Goal: Transaction & Acquisition: Purchase product/service

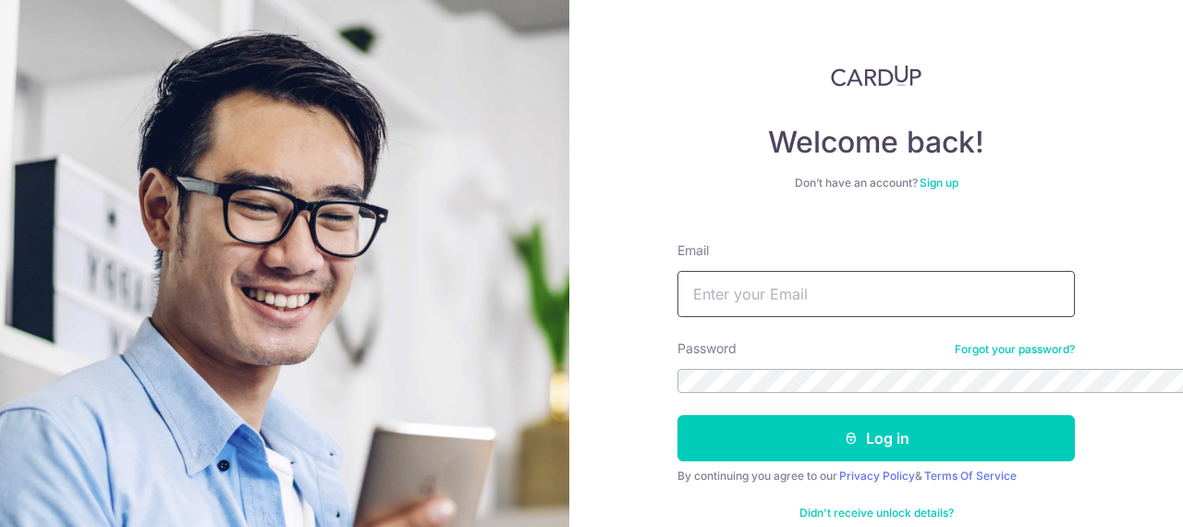
click at [677, 271] on input "Email" at bounding box center [875, 294] width 397 height 46
type input "kumartecit27@gmail.com"
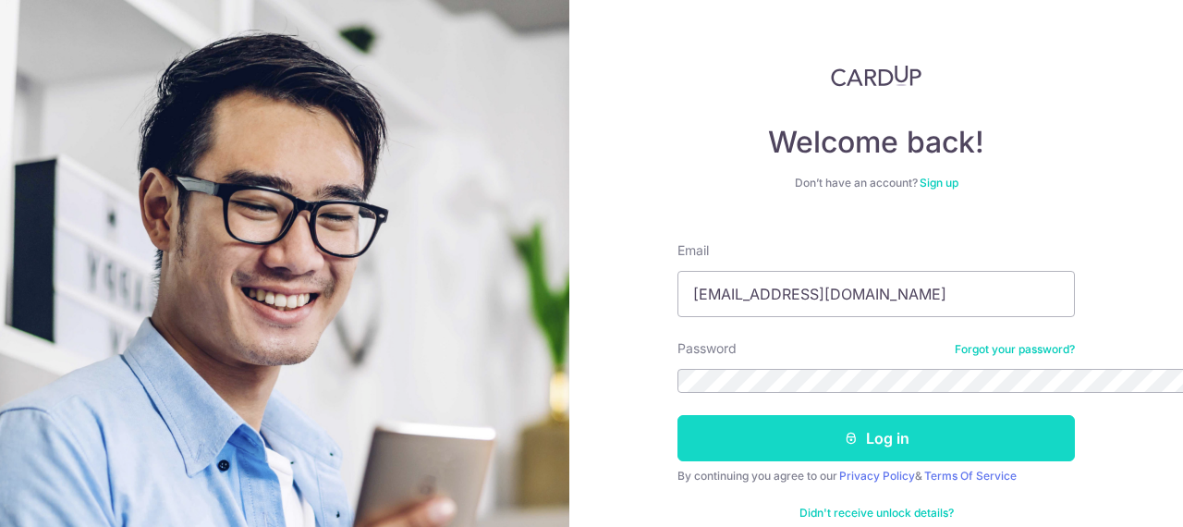
click at [677, 415] on button "Log in" at bounding box center [875, 438] width 397 height 46
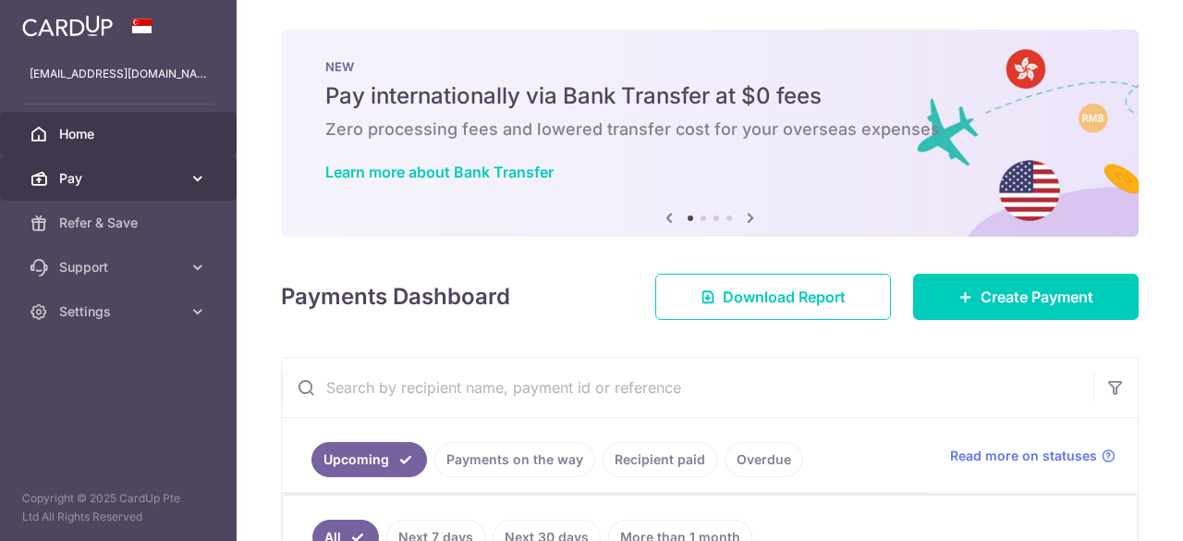
click at [131, 180] on span "Pay" at bounding box center [120, 178] width 122 height 18
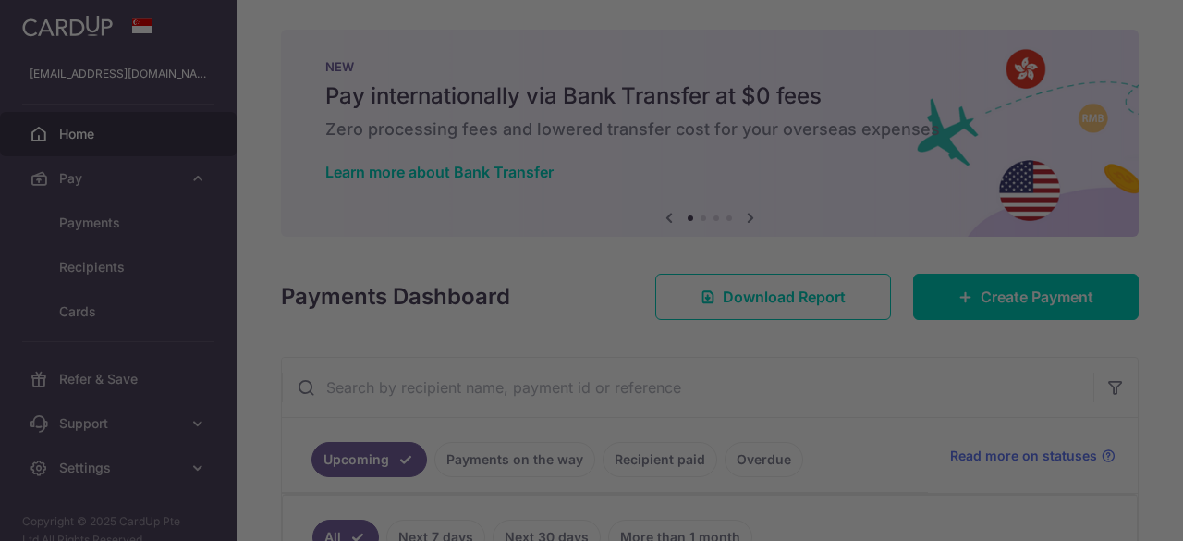
click at [110, 216] on div at bounding box center [597, 273] width 1195 height 546
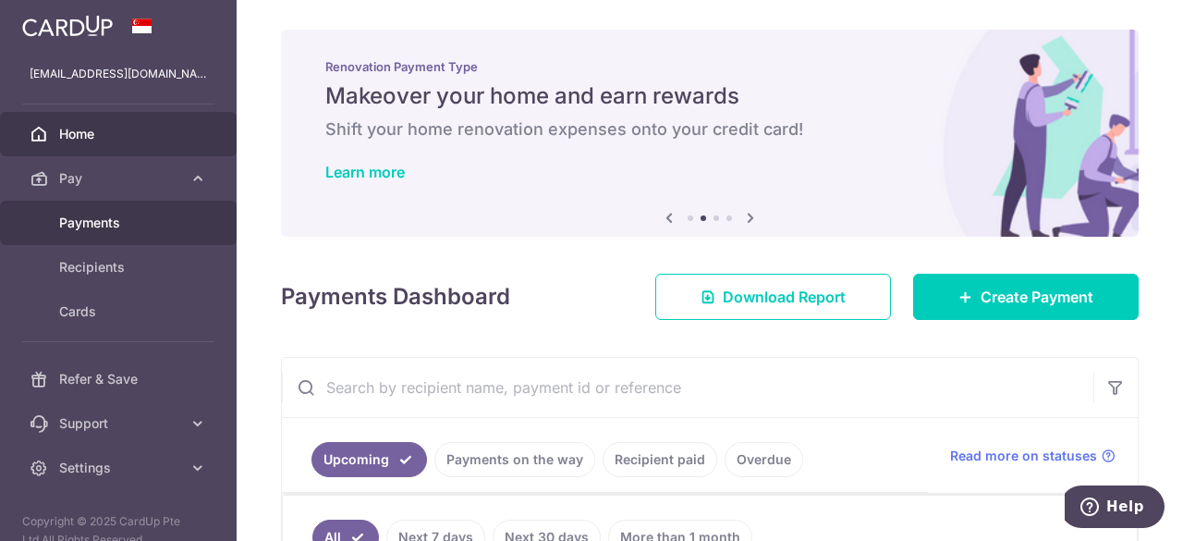
click at [89, 225] on span "Payments" at bounding box center [120, 222] width 122 height 18
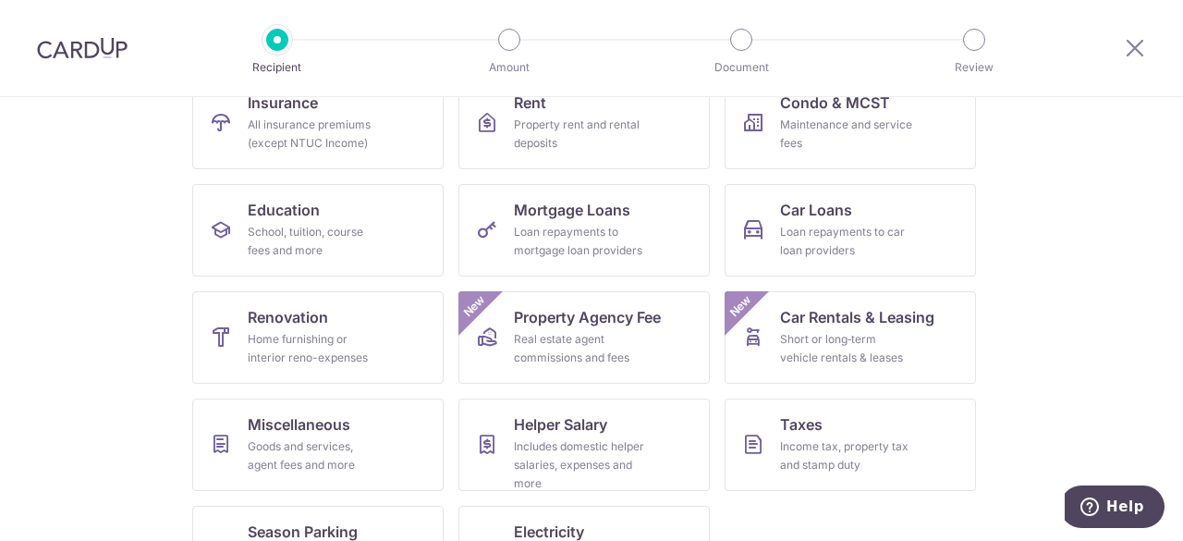
scroll to position [285, 0]
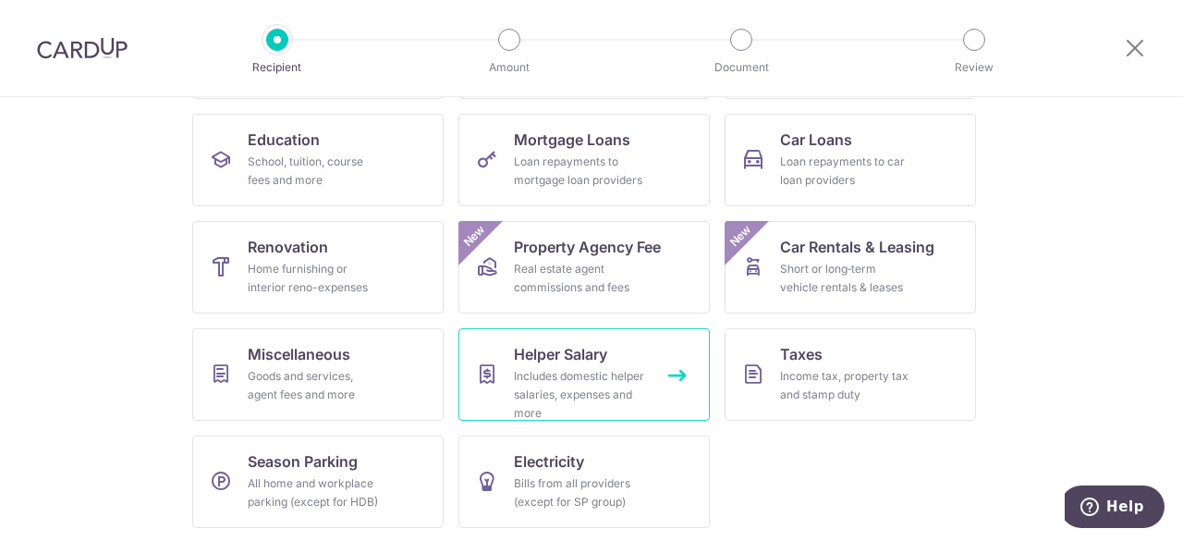
click at [506, 379] on link "Helper Salary Includes domestic helper salaries, expenses and more" at bounding box center [583, 374] width 251 height 92
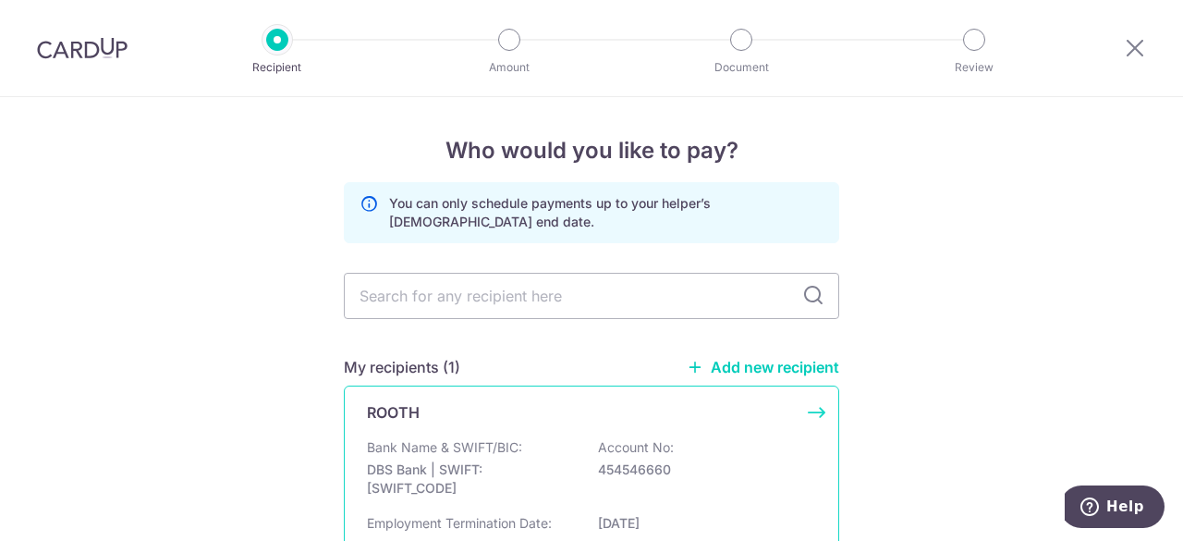
click at [475, 446] on p "Bank Name & SWIFT/BIC:" at bounding box center [444, 447] width 155 height 18
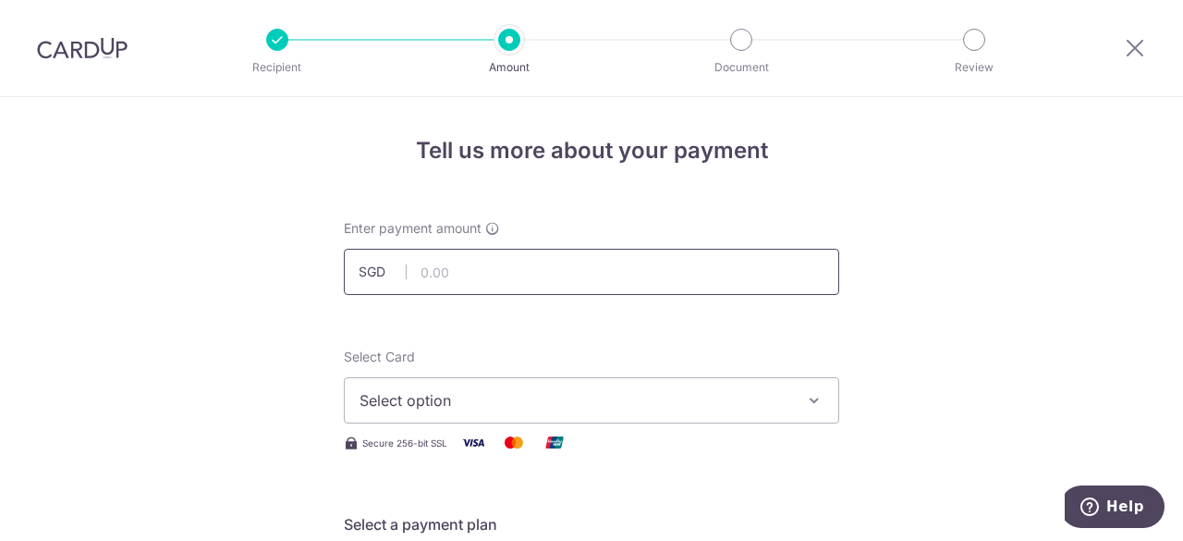
click at [591, 267] on input "text" at bounding box center [591, 272] width 495 height 46
type input "450.00"
click at [469, 402] on span "Select option" at bounding box center [574, 400] width 431 height 22
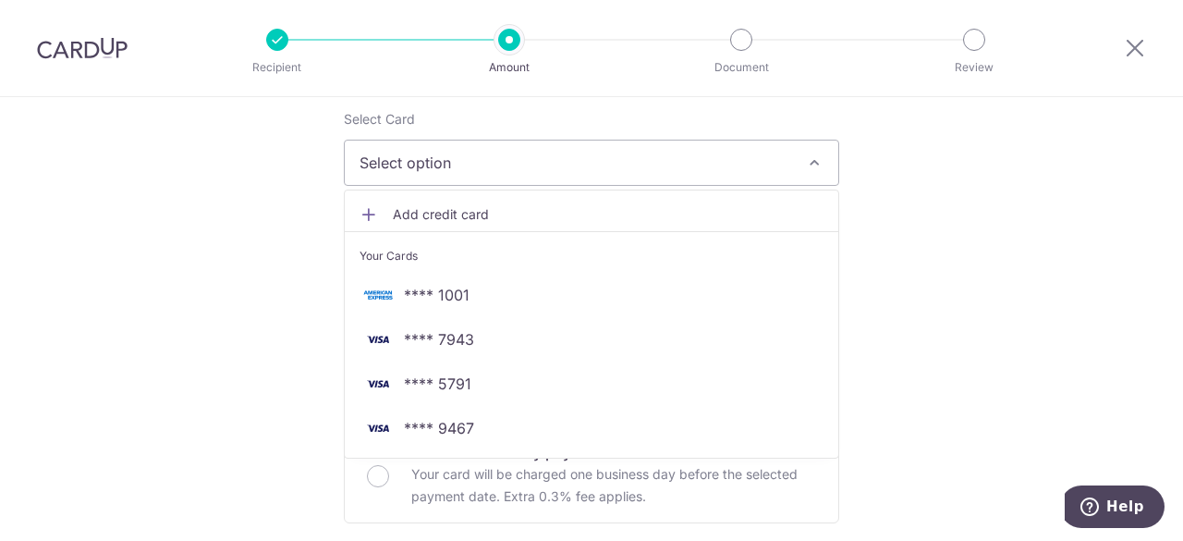
scroll to position [267, 0]
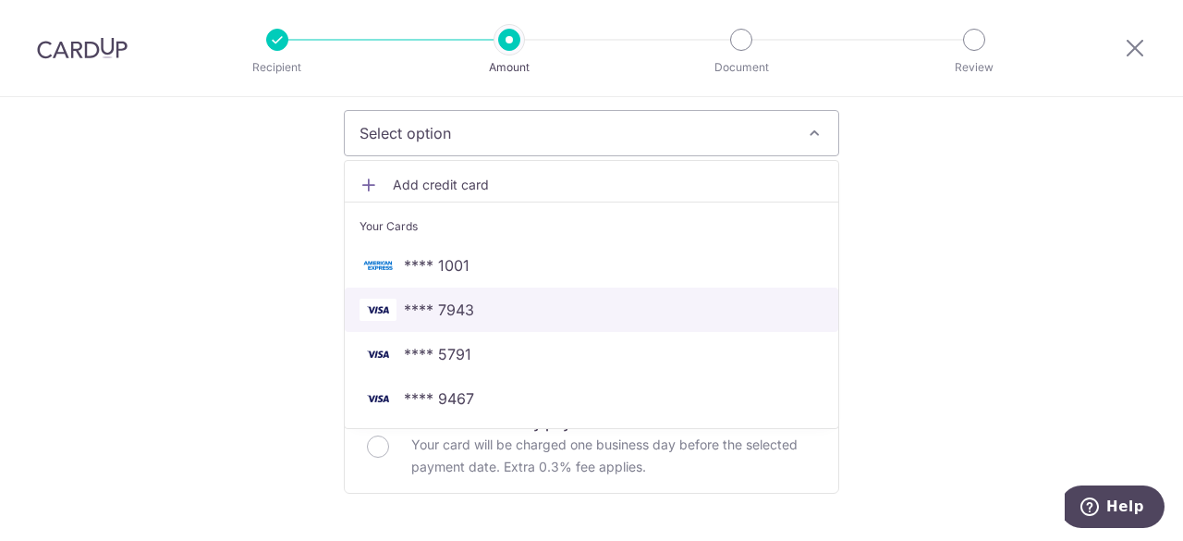
click at [516, 310] on span "**** 7943" at bounding box center [591, 310] width 464 height 22
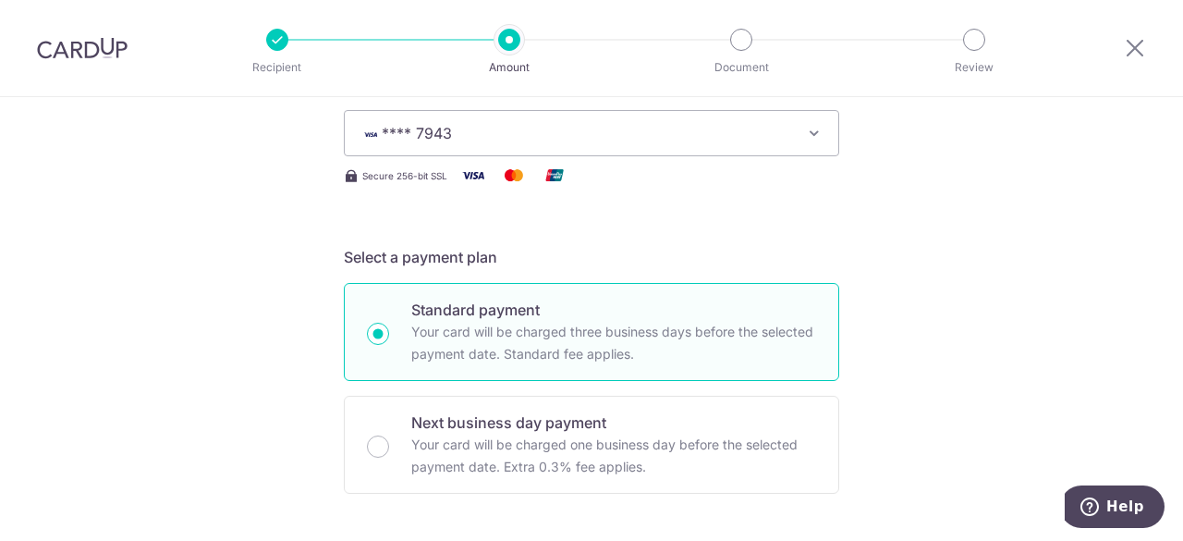
click at [586, 133] on span "**** 7943" at bounding box center [574, 133] width 431 height 22
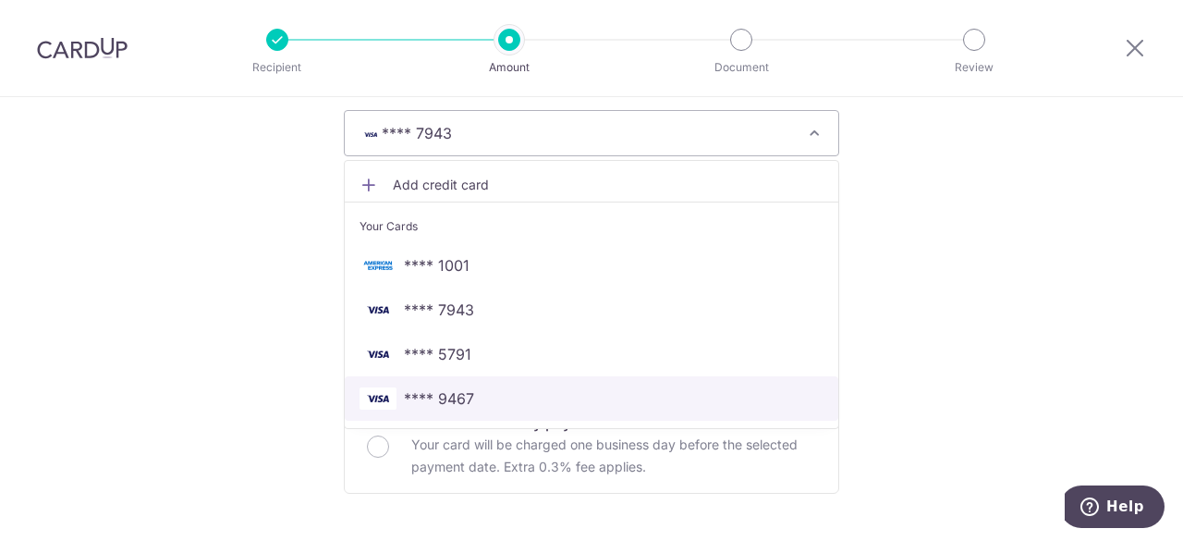
click at [405, 391] on span "**** 9467" at bounding box center [439, 398] width 70 height 22
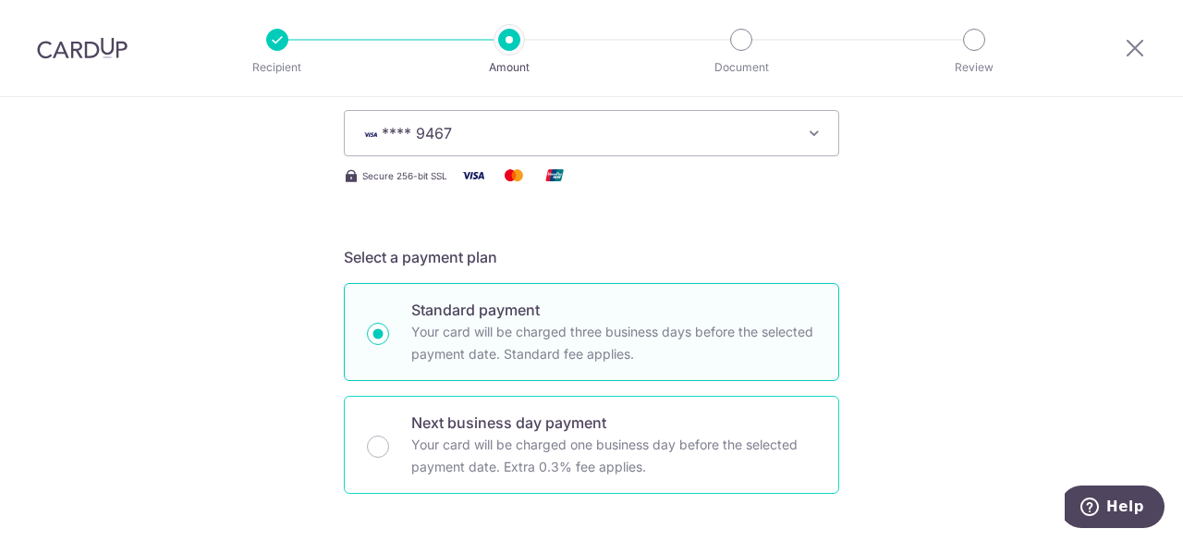
click at [388, 441] on div "Next business day payment Your card will be charged one business day before the…" at bounding box center [591, 445] width 495 height 98
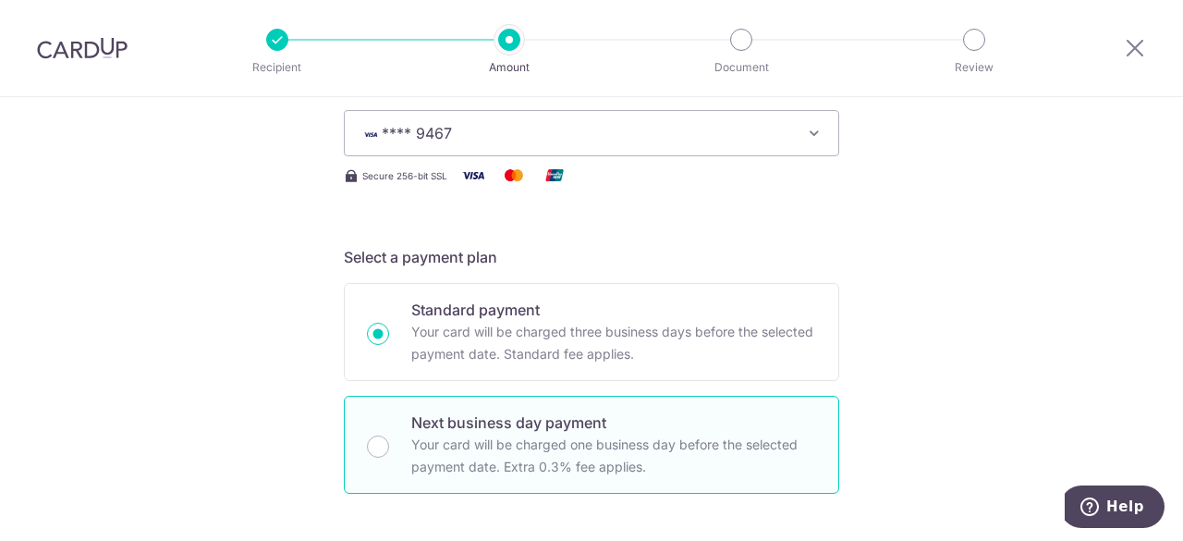
radio input "false"
radio input "true"
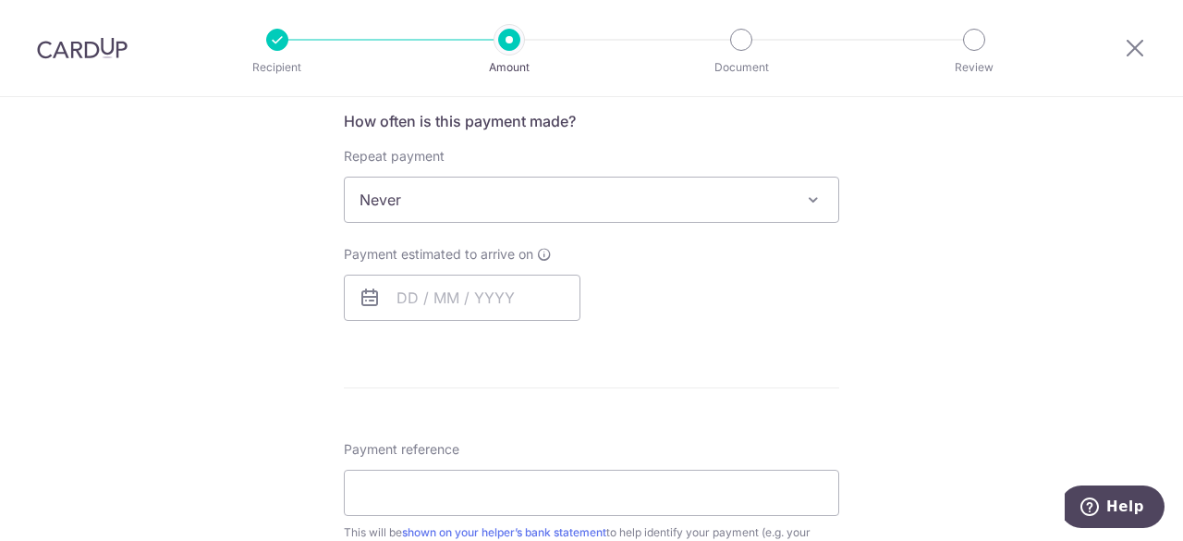
scroll to position [585, 0]
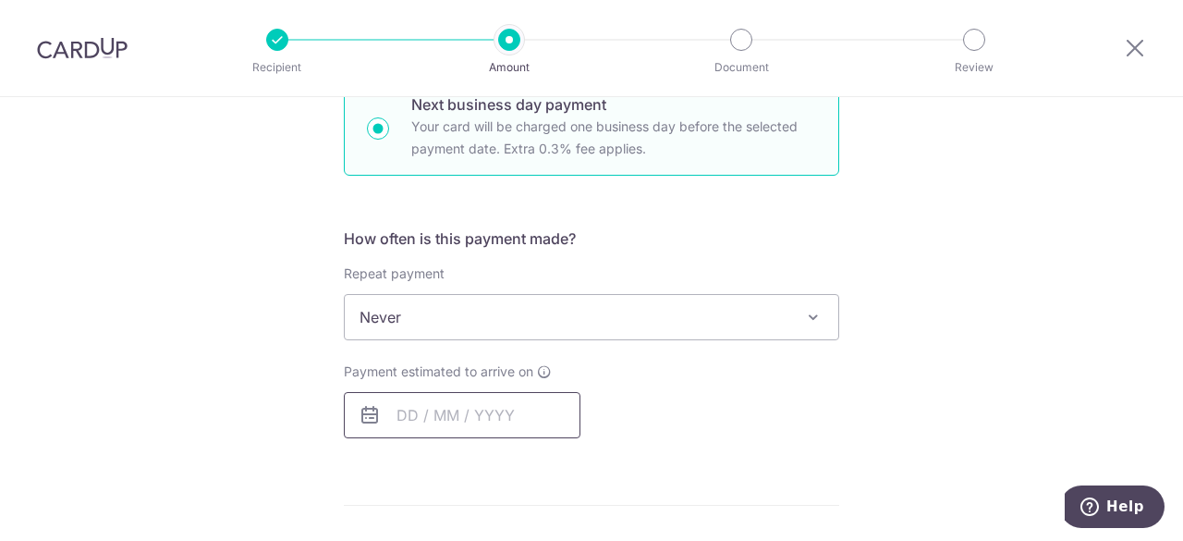
click at [470, 416] on input "text" at bounding box center [462, 415] width 237 height 46
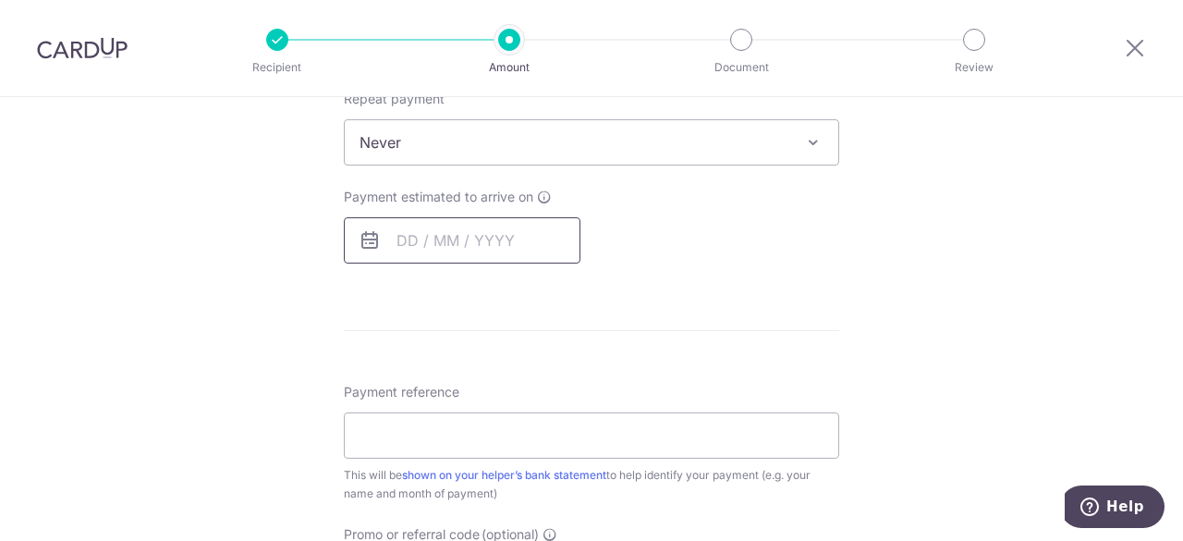
scroll to position [776, 0]
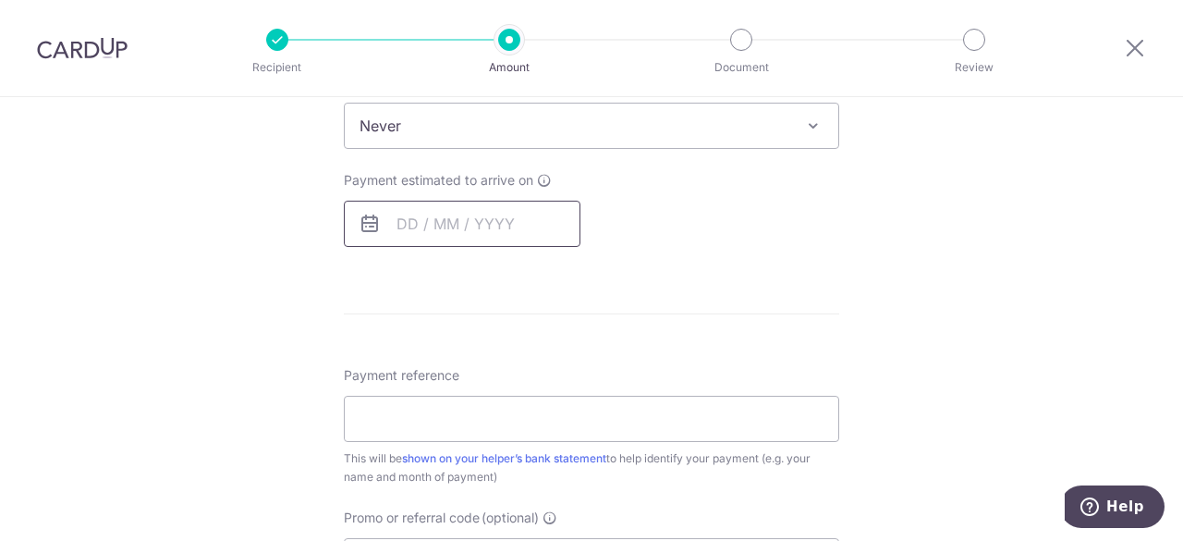
click at [505, 227] on input "text" at bounding box center [462, 224] width 237 height 46
drag, startPoint x: 502, startPoint y: 227, endPoint x: 490, endPoint y: 227, distance: 12.0
click at [490, 227] on input "text" at bounding box center [462, 224] width 237 height 46
click at [366, 220] on icon at bounding box center [370, 224] width 22 height 22
click at [403, 225] on input "text" at bounding box center [462, 224] width 237 height 46
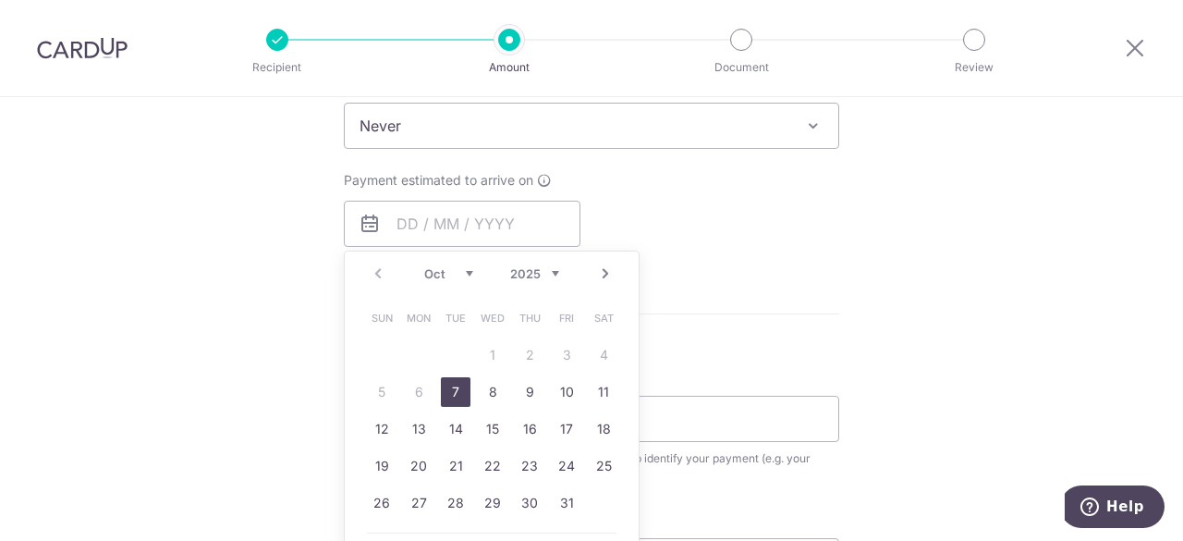
click at [447, 387] on link "7" at bounding box center [456, 392] width 30 height 30
type input "[DATE]"
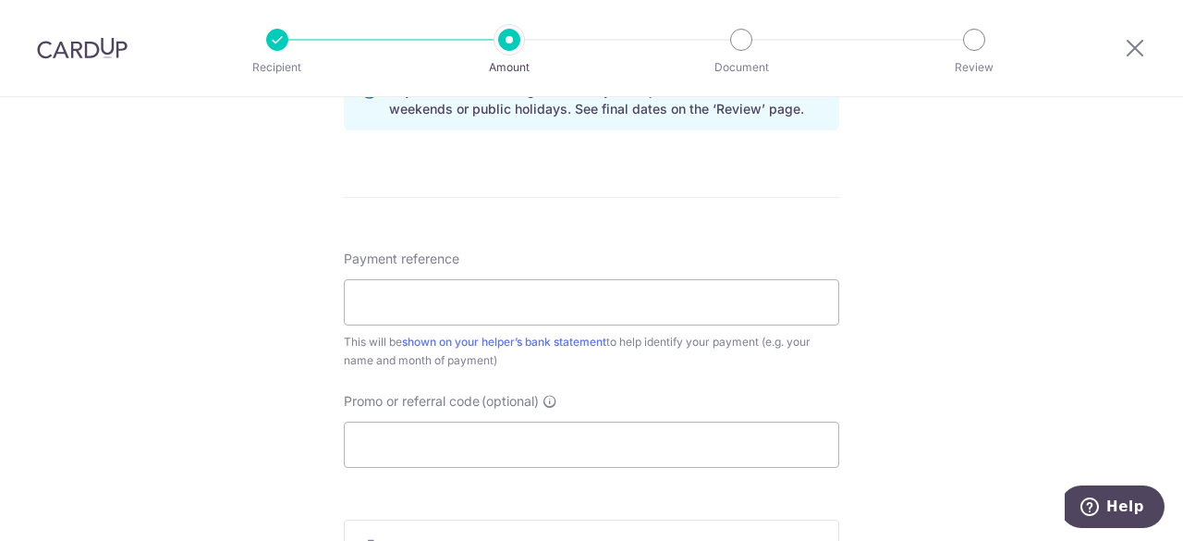
scroll to position [1072, 0]
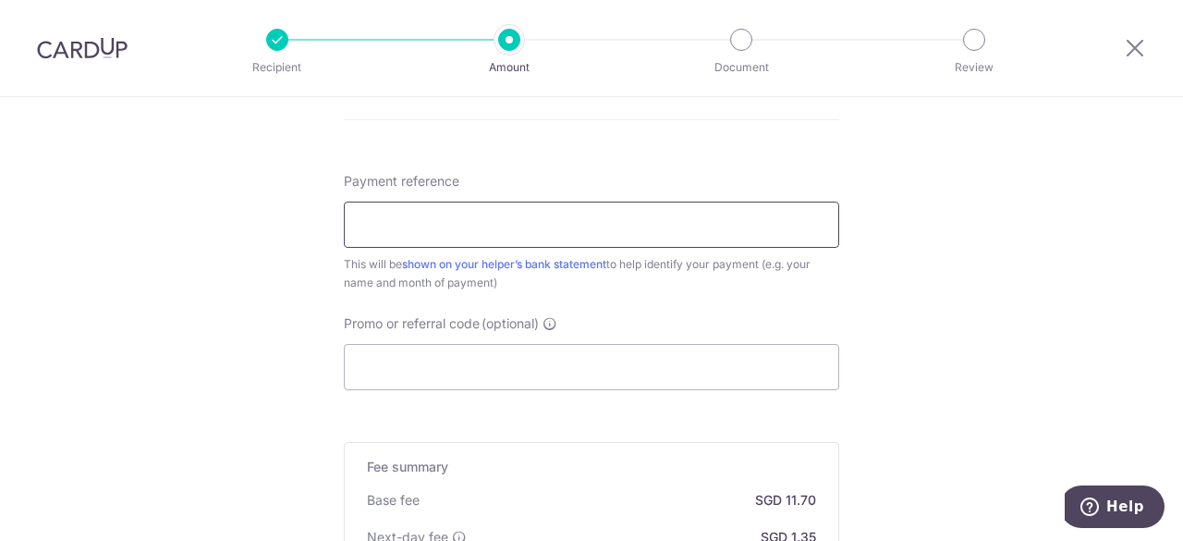
click at [514, 212] on input "Payment reference" at bounding box center [591, 224] width 495 height 46
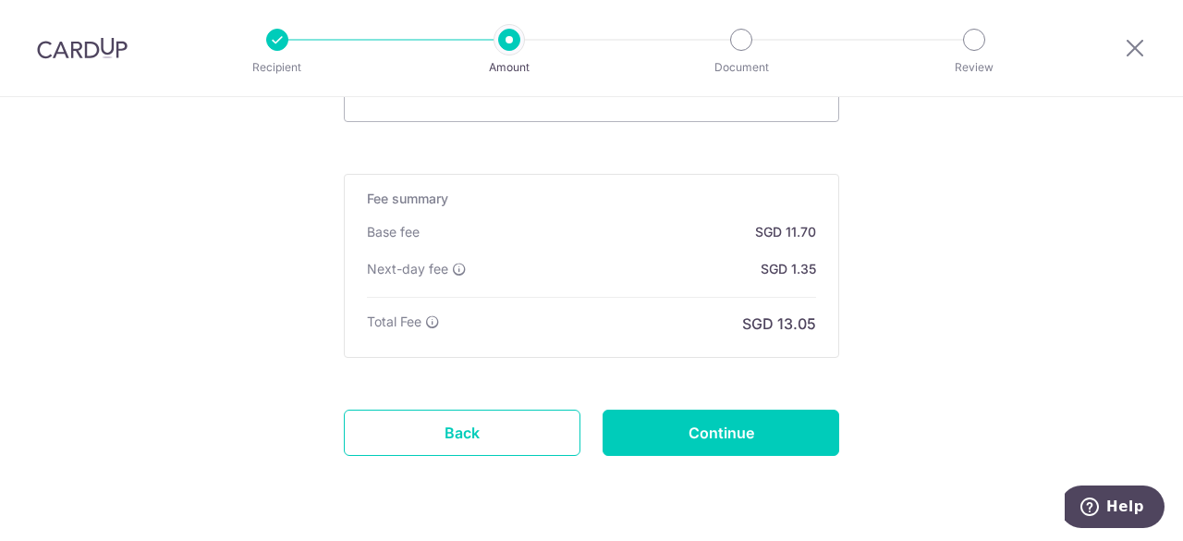
scroll to position [1345, 0]
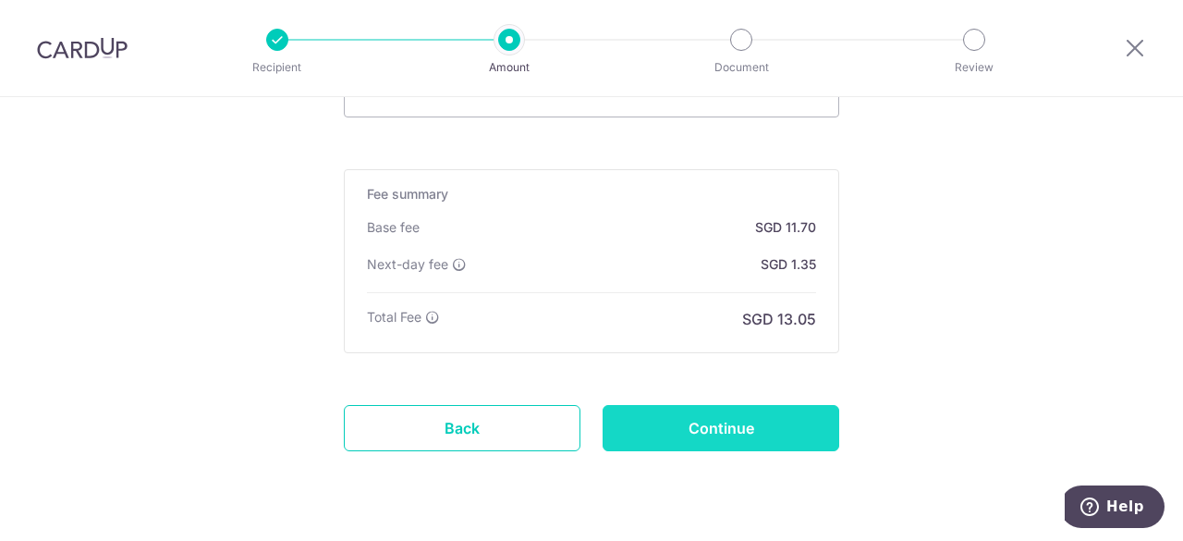
type input "Salary"
click at [717, 430] on input "Continue" at bounding box center [721, 428] width 237 height 46
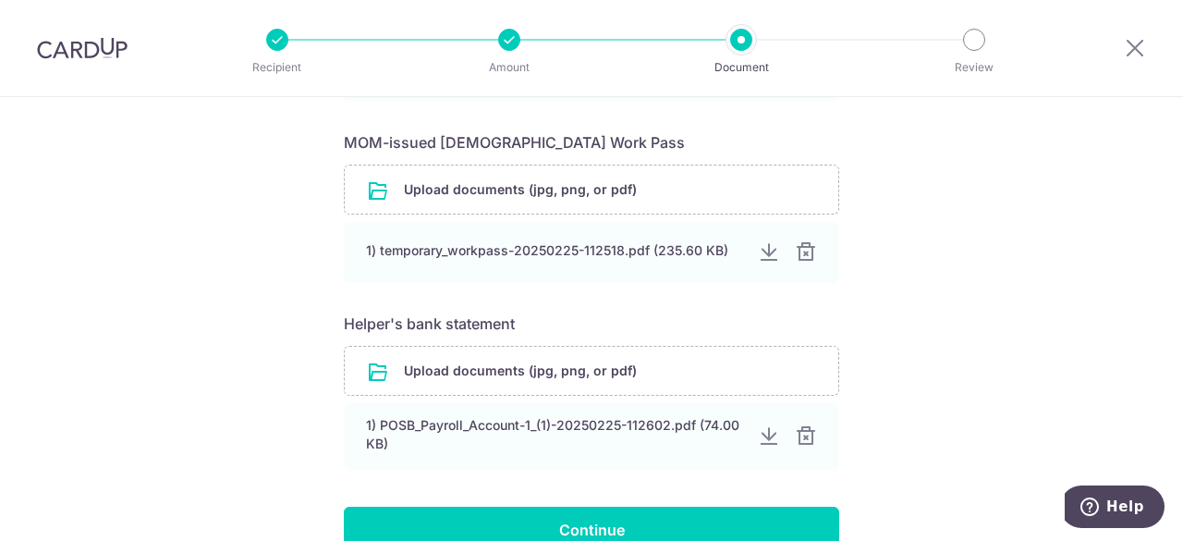
scroll to position [934, 0]
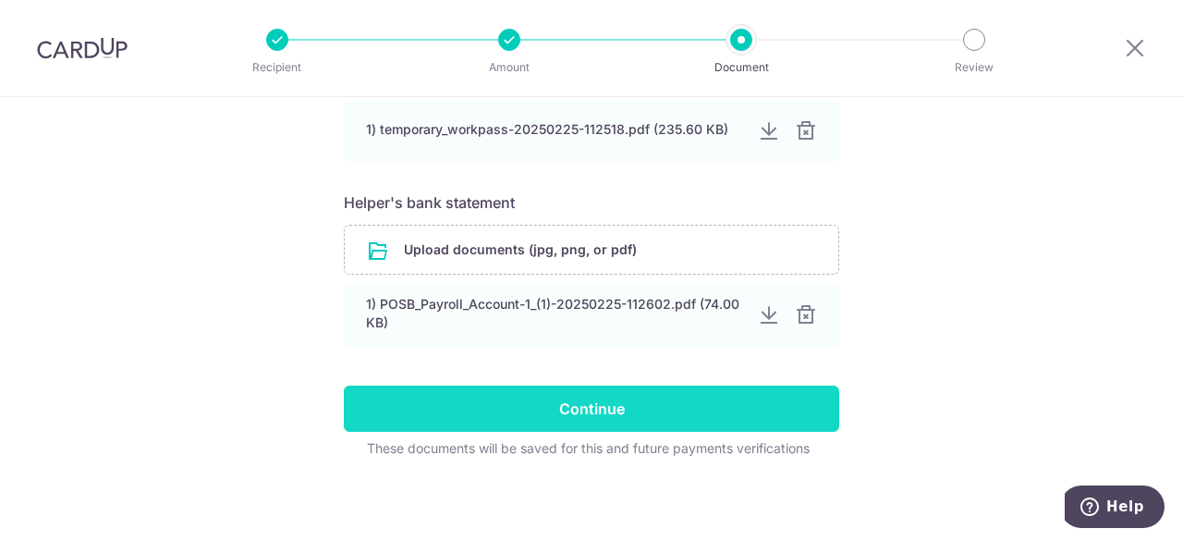
click at [625, 400] on input "Continue" at bounding box center [591, 408] width 495 height 46
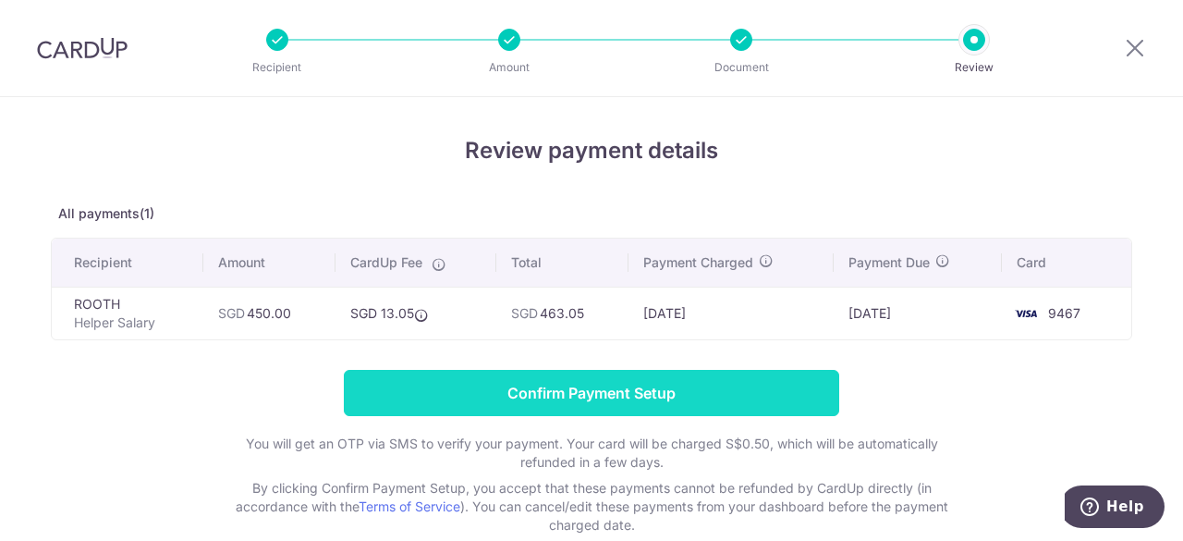
click at [758, 394] on input "Confirm Payment Setup" at bounding box center [591, 393] width 495 height 46
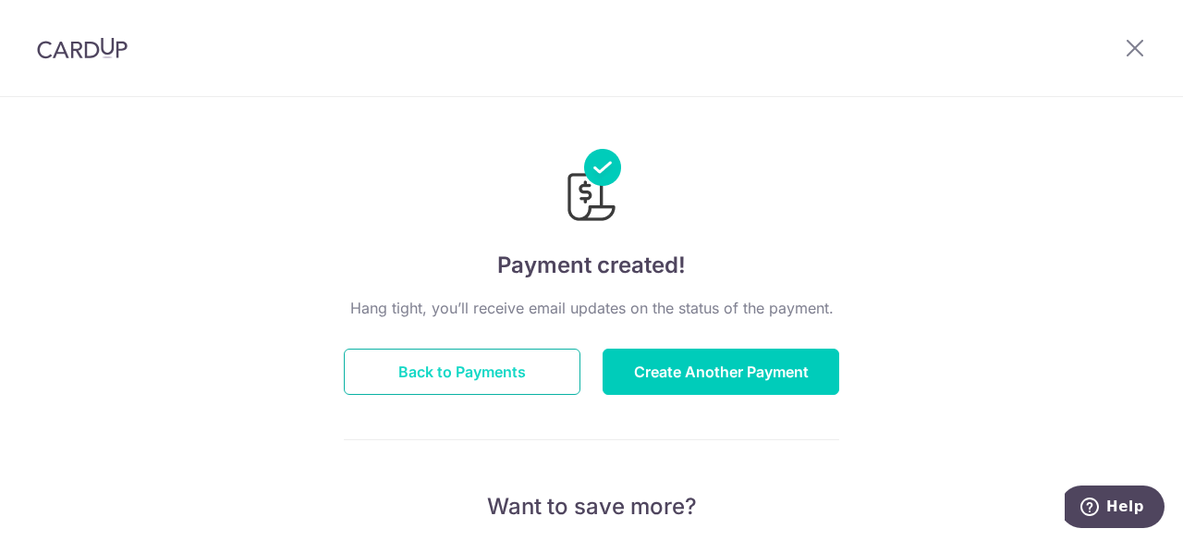
click at [485, 358] on button "Back to Payments" at bounding box center [462, 371] width 237 height 46
